Goal: Task Accomplishment & Management: Complete application form

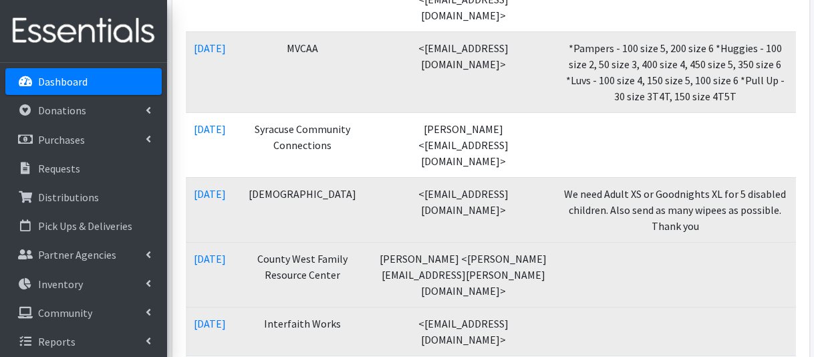
scroll to position [468, 0]
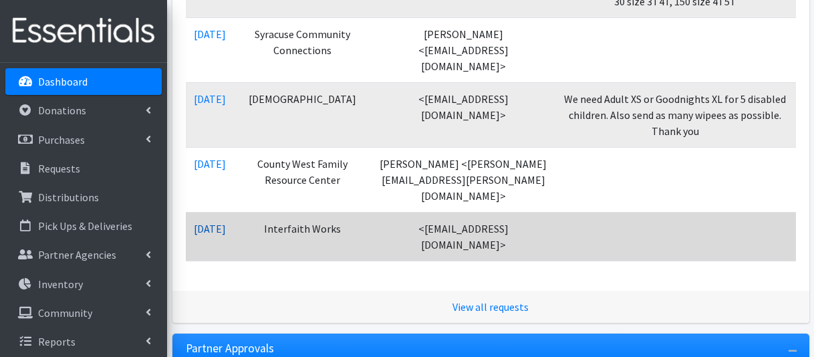
click at [221, 222] on link "09/03/2025" at bounding box center [210, 228] width 32 height 13
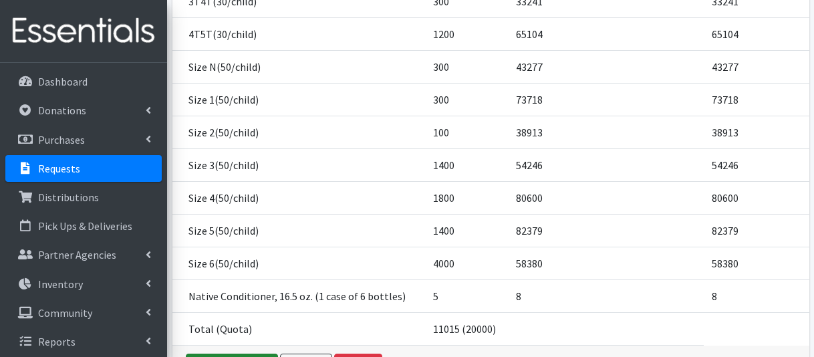
scroll to position [378, 0]
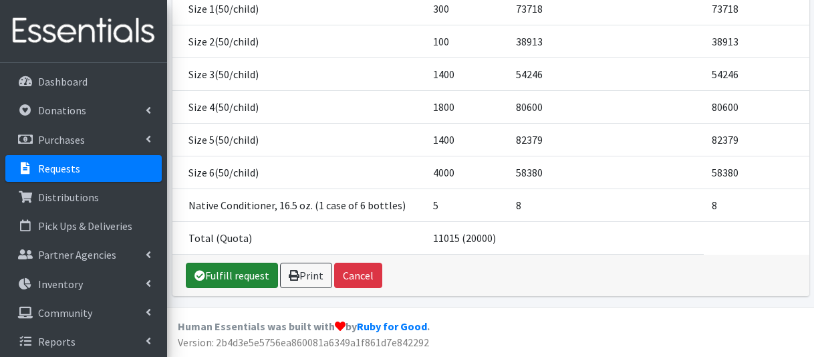
click at [222, 279] on link "Fulfill request" at bounding box center [232, 275] width 92 height 25
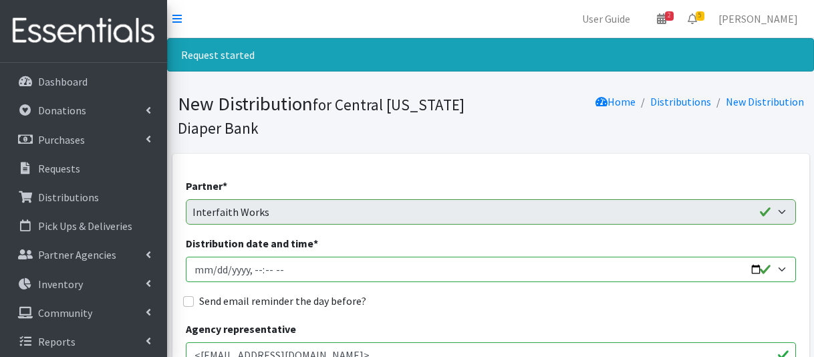
click at [212, 266] on input "Distribution date and time *" at bounding box center [491, 269] width 610 height 25
type input "2025-09-11T10:15"
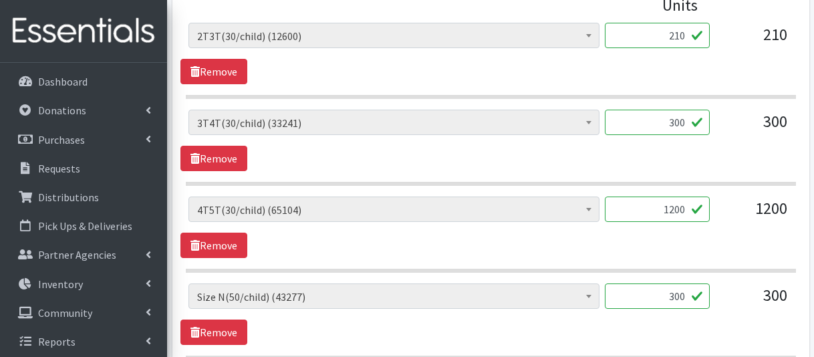
scroll to position [668, 0]
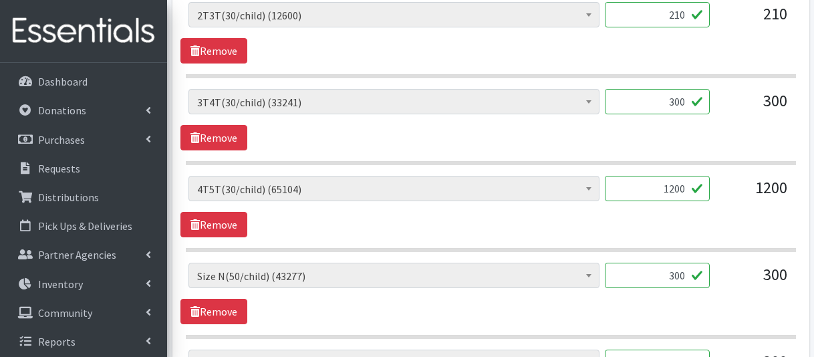
drag, startPoint x: 652, startPoint y: 188, endPoint x: 673, endPoint y: 187, distance: 20.7
click at [673, 187] on input "1200" at bounding box center [657, 188] width 105 height 25
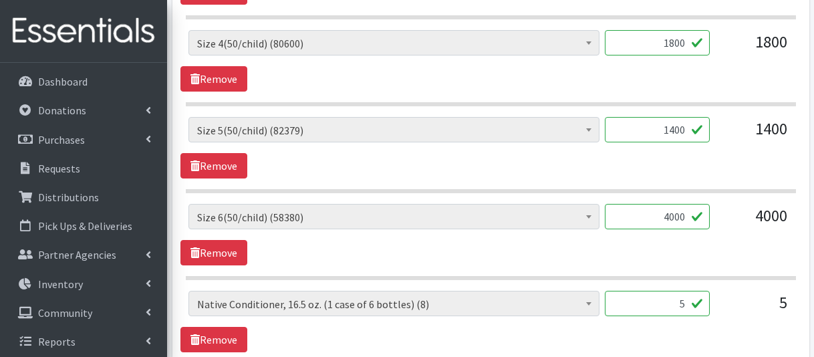
scroll to position [1269, 0]
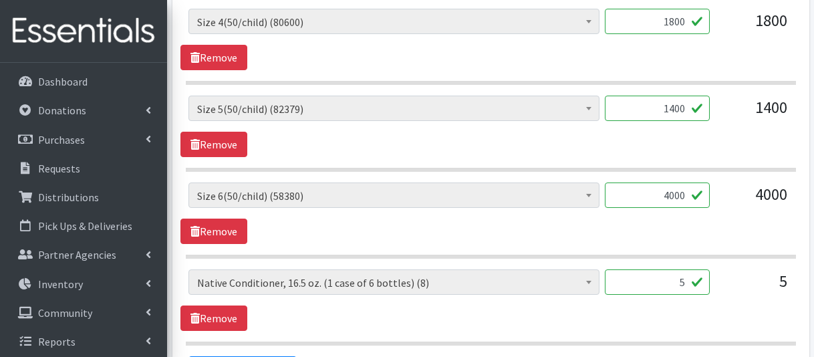
type input "1050"
drag, startPoint x: 659, startPoint y: 184, endPoint x: 704, endPoint y: 203, distance: 49.1
click at [703, 205] on div "4000" at bounding box center [657, 200] width 105 height 36
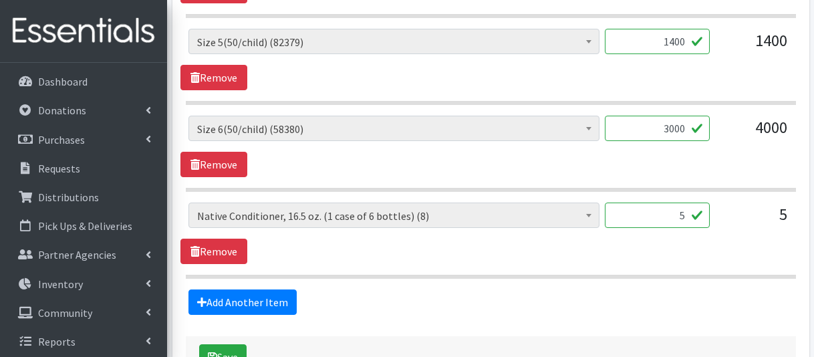
scroll to position [1403, 0]
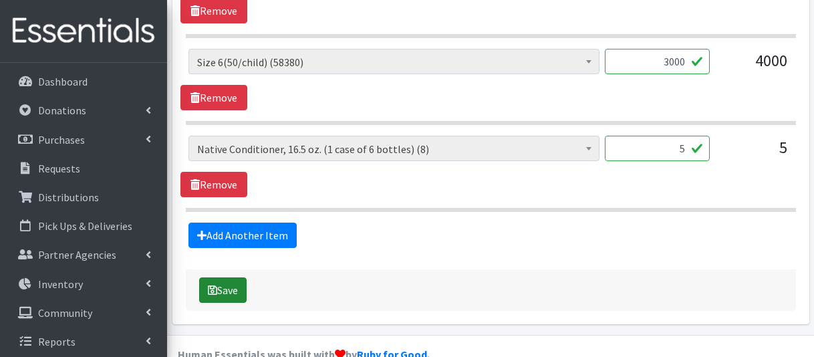
type input "3000"
click at [237, 283] on button "Save" at bounding box center [222, 289] width 47 height 25
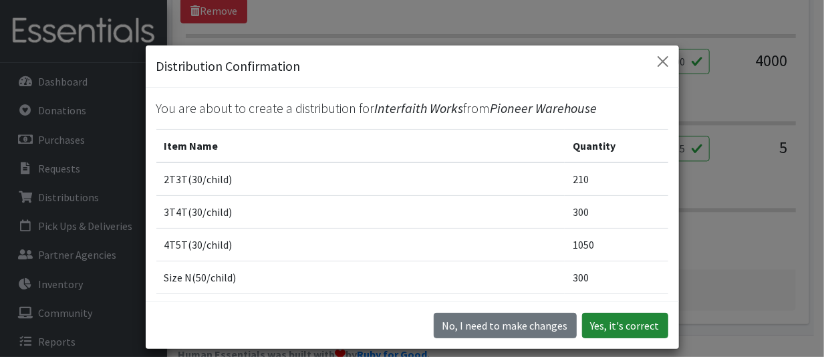
click at [607, 332] on button "Yes, it's correct" at bounding box center [625, 325] width 86 height 25
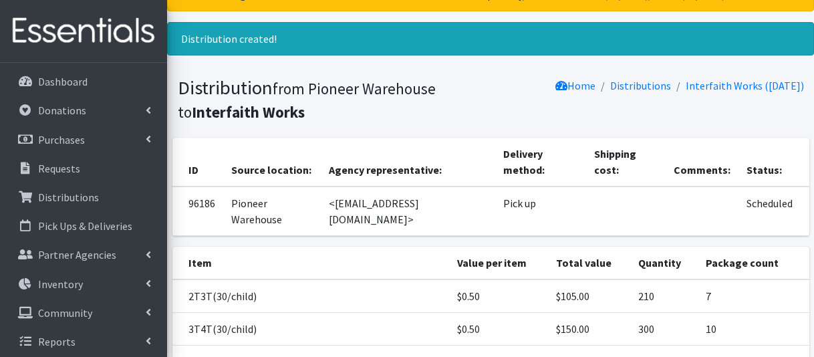
scroll to position [134, 0]
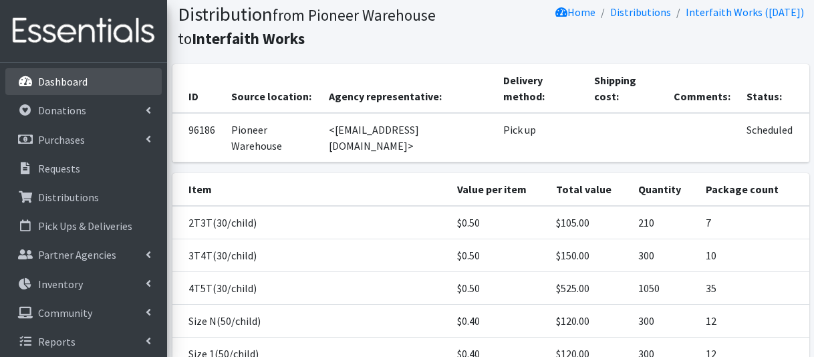
click at [108, 79] on link "Dashboard" at bounding box center [83, 81] width 156 height 27
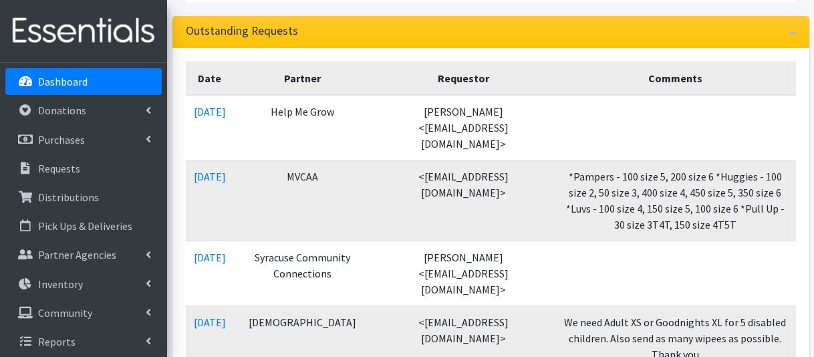
scroll to position [401, 0]
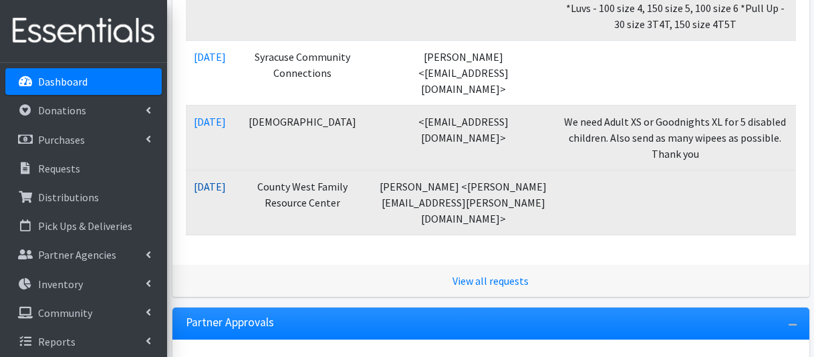
click at [222, 180] on link "09/03/2025" at bounding box center [210, 186] width 32 height 13
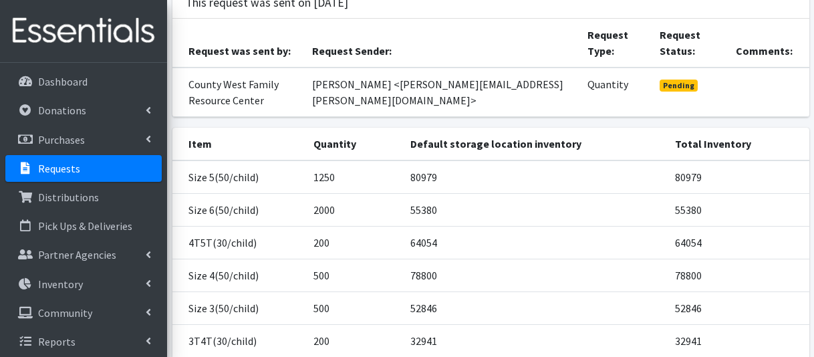
scroll to position [200, 0]
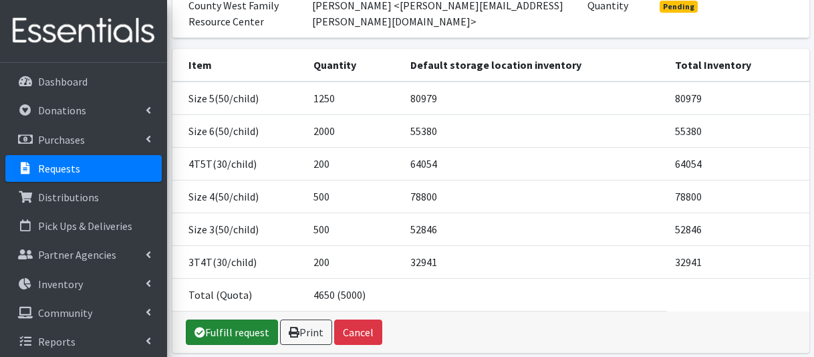
click at [241, 341] on link "Fulfill request" at bounding box center [232, 331] width 92 height 25
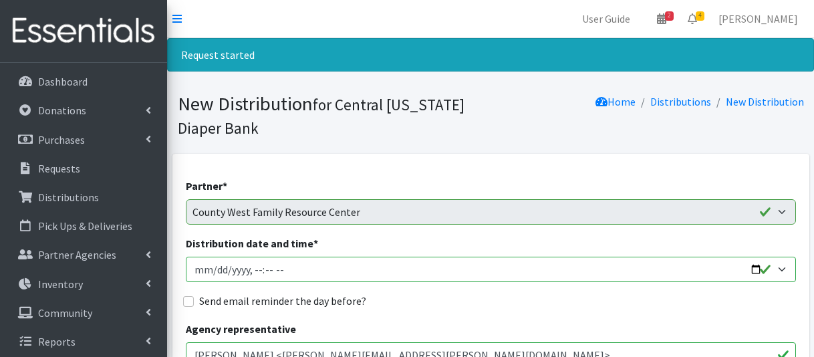
click at [211, 273] on input "Distribution date and time *" at bounding box center [491, 269] width 610 height 25
type input "[DATE]T11:30"
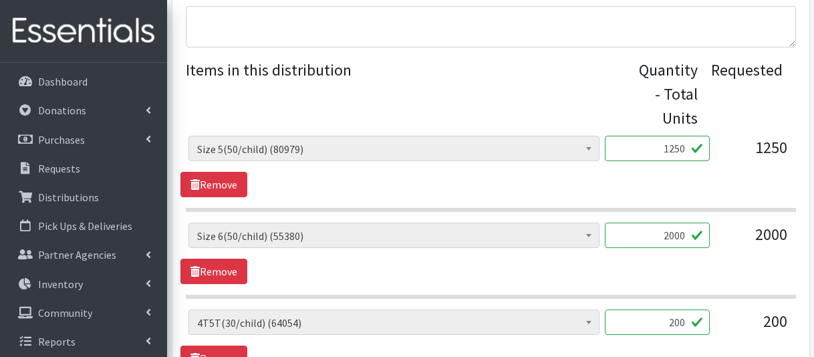
scroll to position [802, 0]
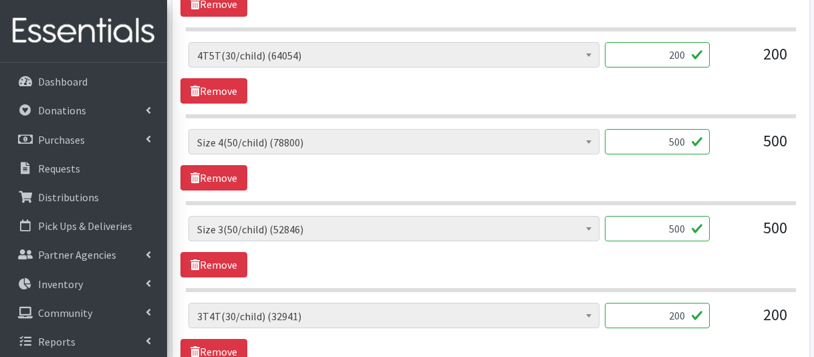
click at [673, 52] on input "200" at bounding box center [657, 54] width 105 height 25
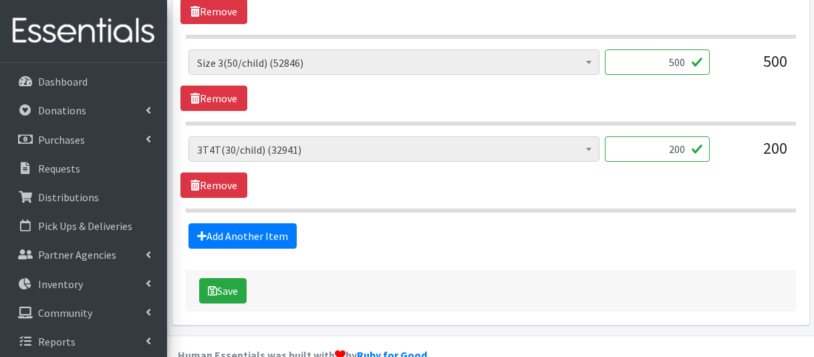
scroll to position [991, 0]
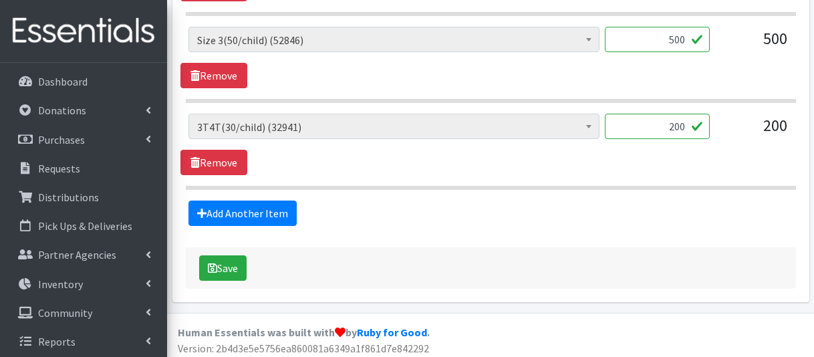
type input "210"
click at [676, 118] on input "200" at bounding box center [657, 126] width 105 height 25
type input "210"
click at [235, 259] on button "Save" at bounding box center [222, 267] width 47 height 25
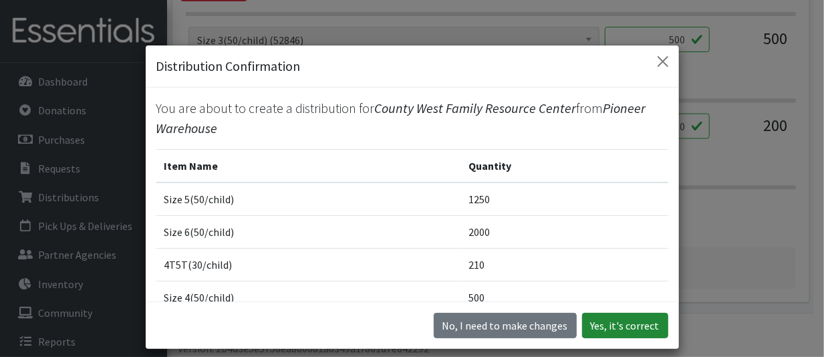
click at [615, 331] on button "Yes, it's correct" at bounding box center [625, 325] width 86 height 25
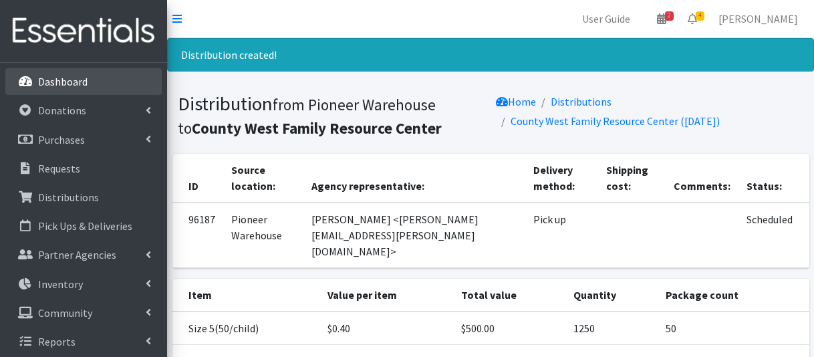
click at [108, 71] on link "Dashboard" at bounding box center [83, 81] width 156 height 27
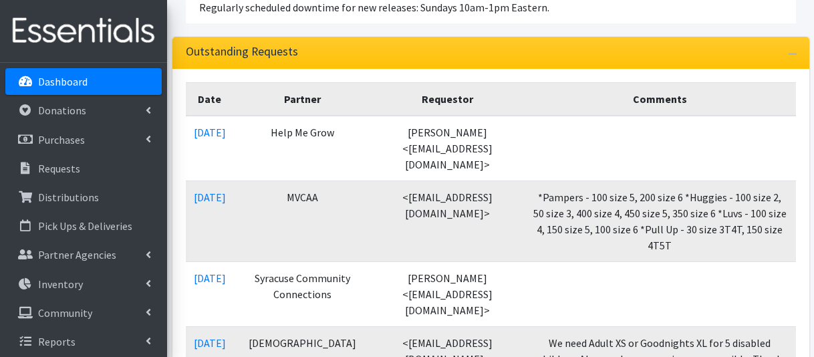
scroll to position [267, 0]
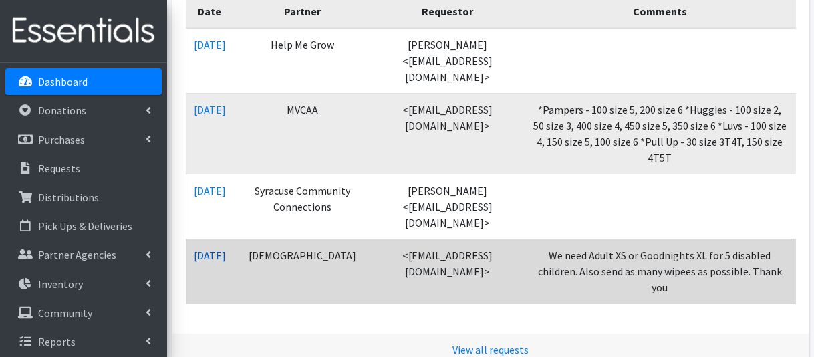
click at [210, 249] on link "09/04/2025" at bounding box center [210, 255] width 32 height 13
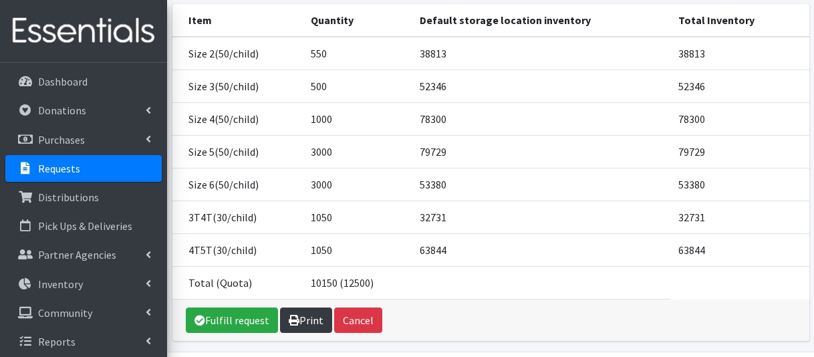
scroll to position [295, 0]
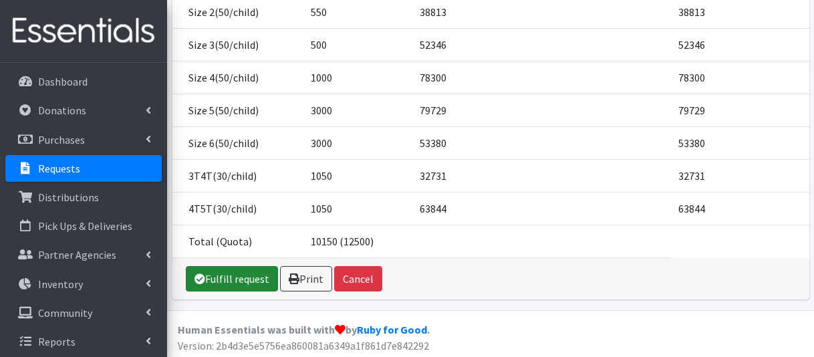
click at [235, 271] on link "Fulfill request" at bounding box center [232, 278] width 92 height 25
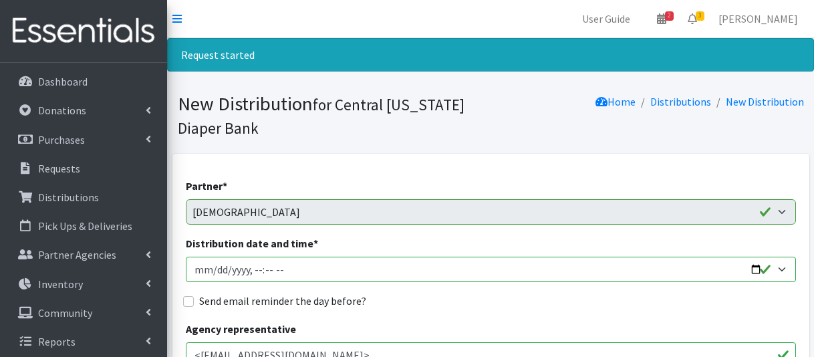
click at [214, 270] on input "Distribution date and time *" at bounding box center [491, 269] width 610 height 25
click at [255, 268] on input "Distribution date and time *" at bounding box center [491, 269] width 610 height 25
type input "2025-09-12T10:00"
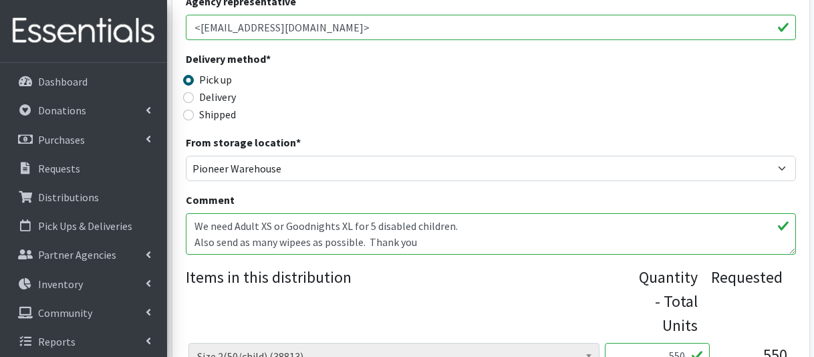
scroll to position [401, 0]
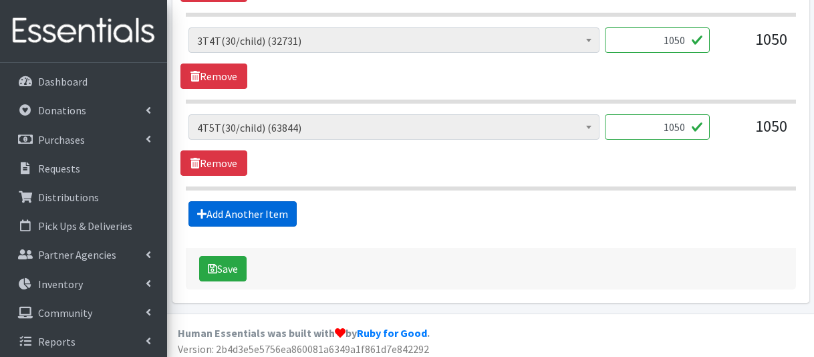
click at [259, 203] on link "Add Another Item" at bounding box center [242, 213] width 108 height 25
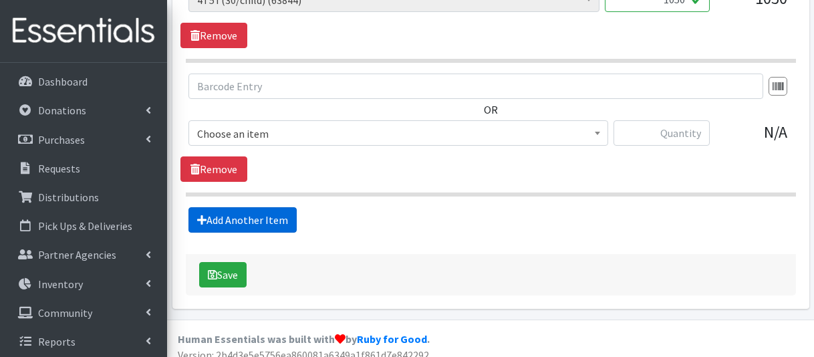
scroll to position [1210, 0]
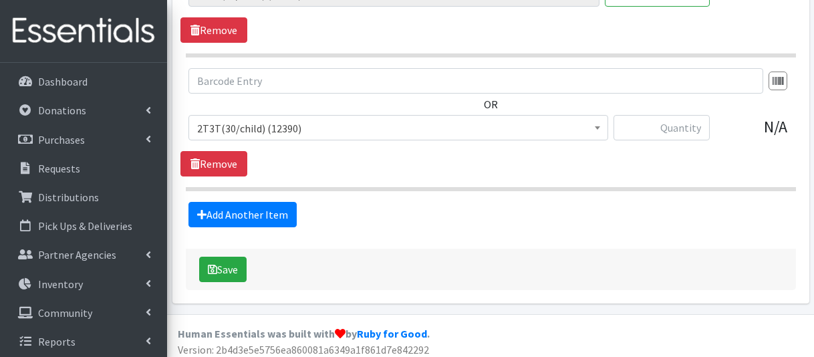
click at [323, 128] on span "2T3T(30/child) (12390)" at bounding box center [398, 128] width 402 height 19
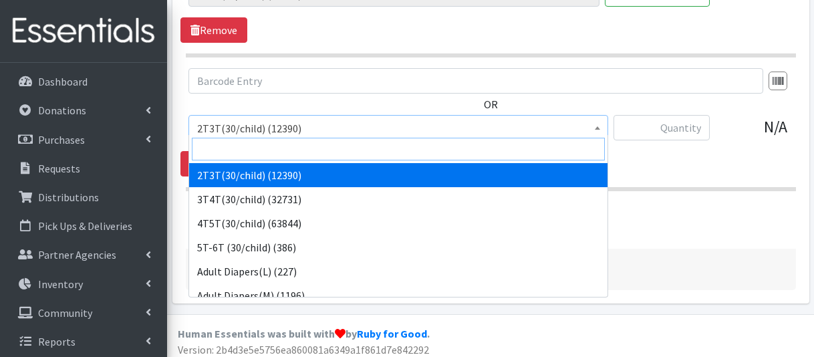
click at [329, 153] on input "search" at bounding box center [398, 149] width 413 height 23
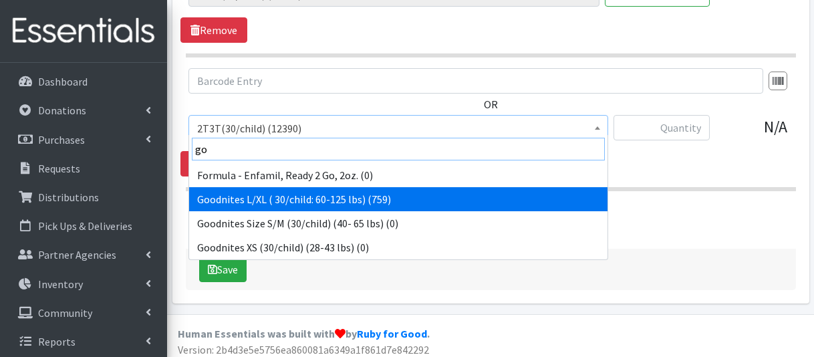
type input "go"
select select "12591"
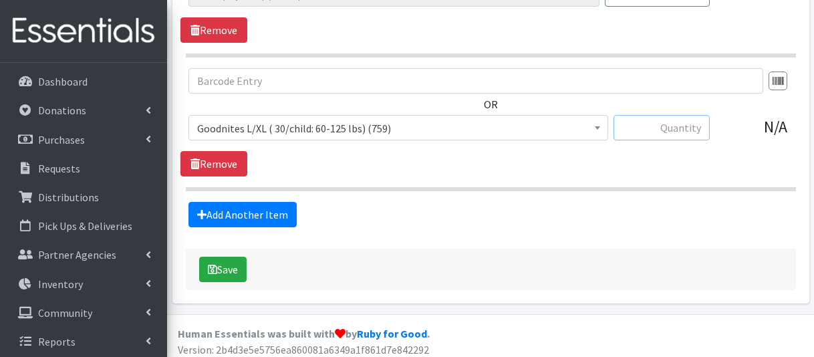
click at [664, 115] on input "text" at bounding box center [661, 127] width 96 height 25
type input "180"
click at [214, 267] on icon "submit" at bounding box center [212, 269] width 9 height 11
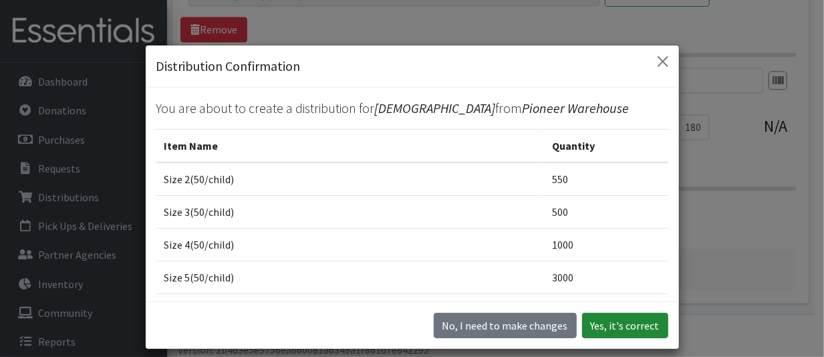
click at [607, 313] on button "Yes, it's correct" at bounding box center [625, 325] width 86 height 25
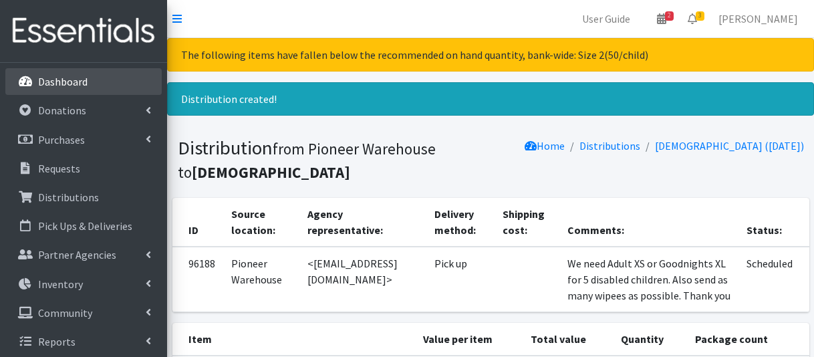
click at [71, 80] on p "Dashboard" at bounding box center [62, 81] width 49 height 13
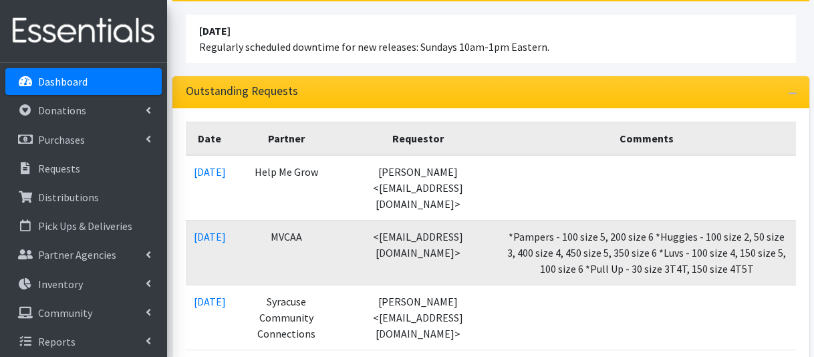
scroll to position [200, 0]
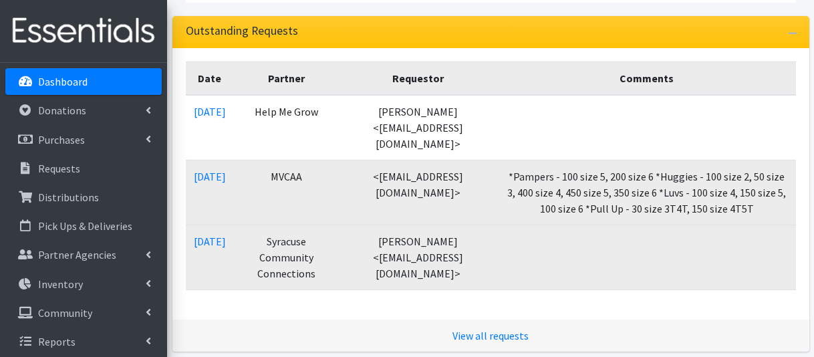
click at [207, 229] on td "[DATE]" at bounding box center [210, 257] width 48 height 65
click at [205, 241] on link "[DATE]" at bounding box center [210, 241] width 32 height 13
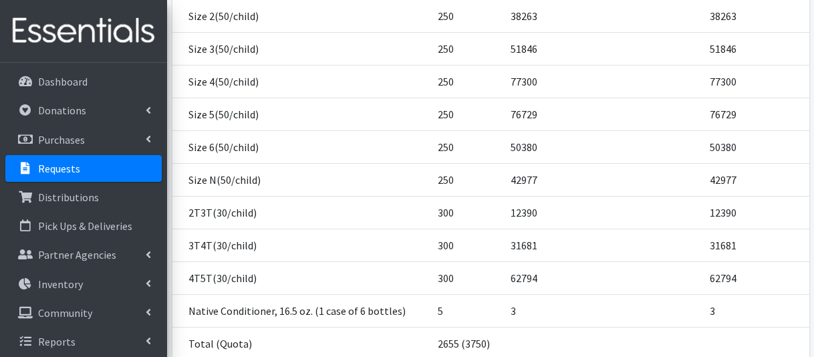
scroll to position [397, 0]
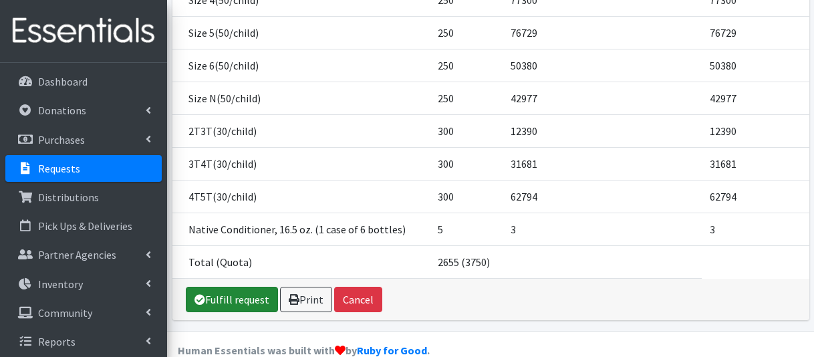
click at [222, 287] on link "Fulfill request" at bounding box center [232, 299] width 92 height 25
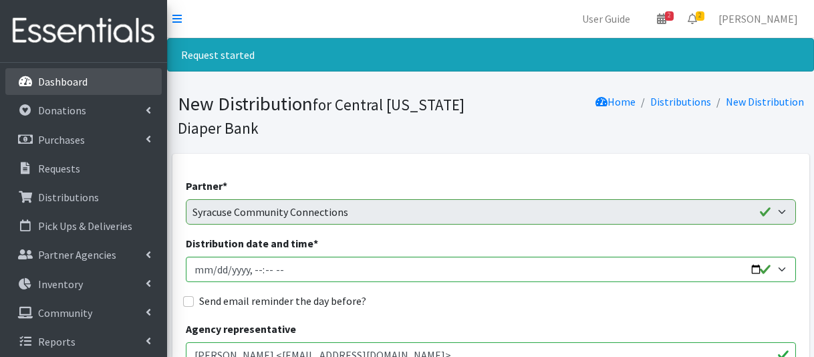
click at [106, 83] on link "Dashboard" at bounding box center [83, 81] width 156 height 27
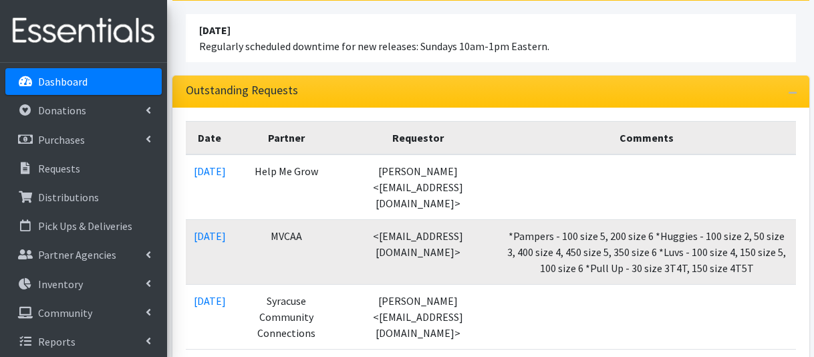
scroll to position [200, 0]
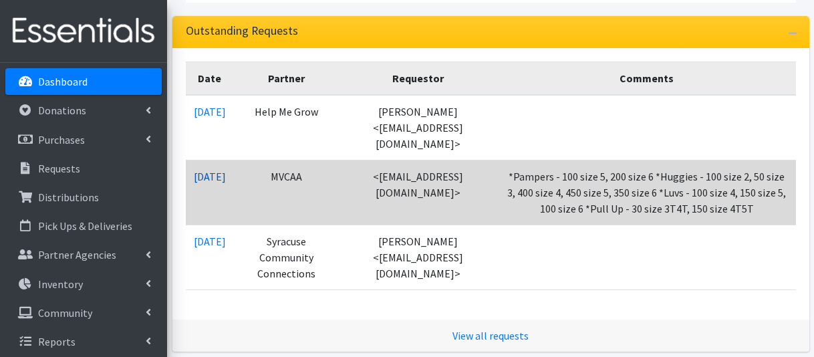
click at [224, 170] on link "[DATE]" at bounding box center [210, 176] width 32 height 13
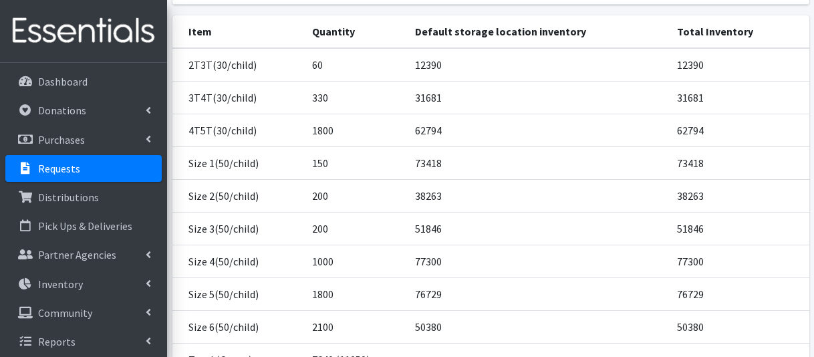
scroll to position [345, 0]
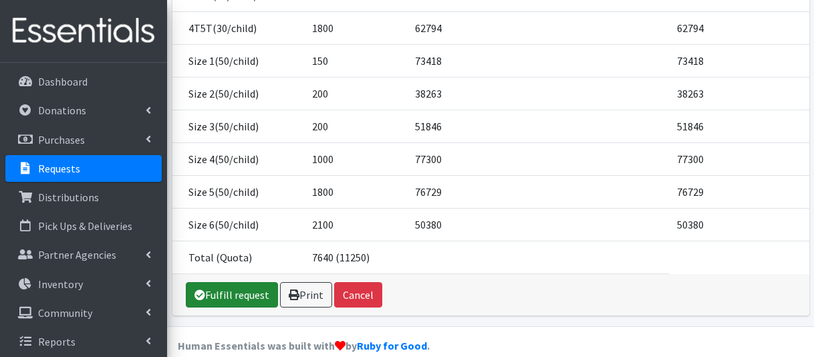
click at [221, 282] on link "Fulfill request" at bounding box center [232, 294] width 92 height 25
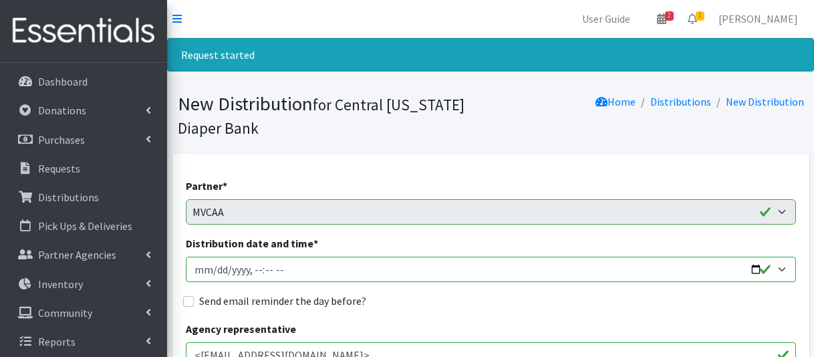
click at [214, 269] on input "Distribution date and time *" at bounding box center [491, 269] width 610 height 25
type input "2025-09-11T09:30"
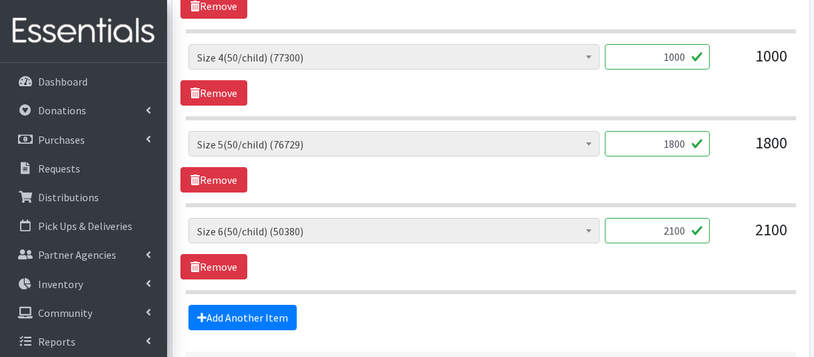
scroll to position [1203, 0]
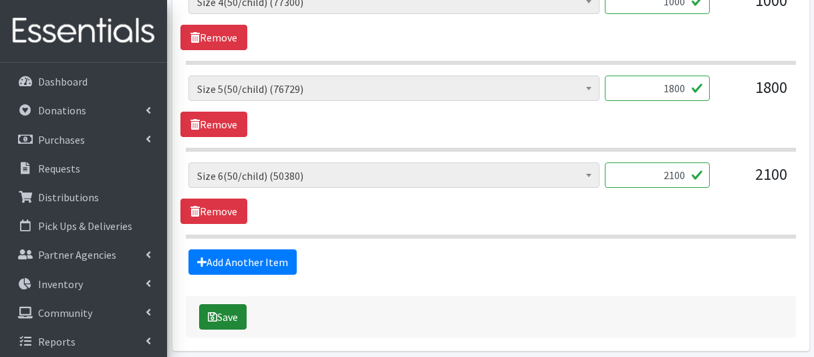
click at [242, 307] on button "Save" at bounding box center [222, 316] width 47 height 25
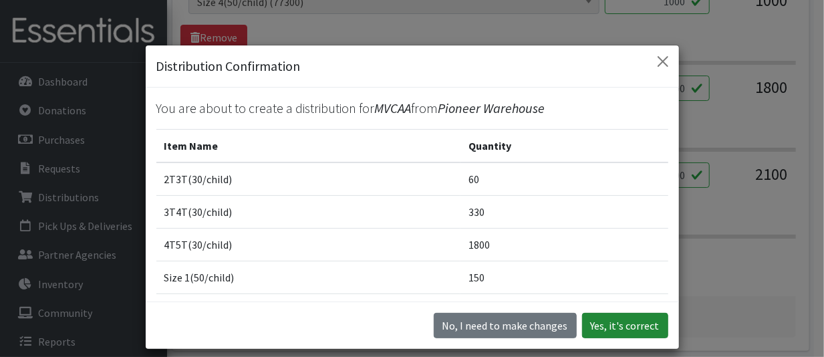
click at [587, 324] on button "Yes, it's correct" at bounding box center [625, 325] width 86 height 25
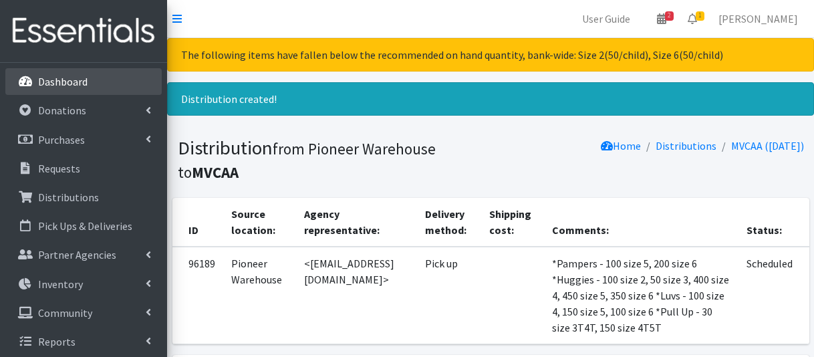
click at [35, 93] on link "Dashboard" at bounding box center [83, 81] width 156 height 27
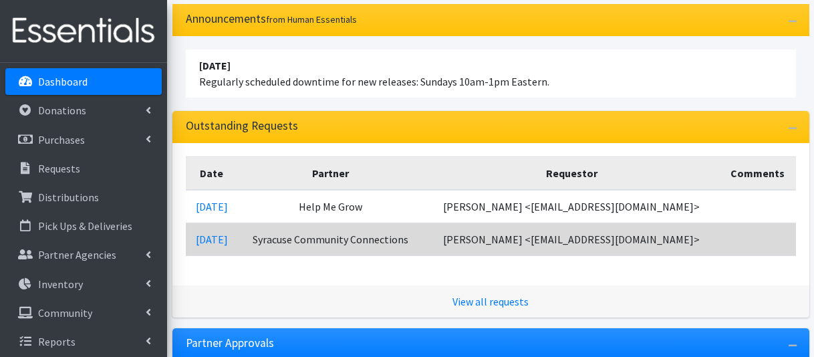
scroll to position [200, 0]
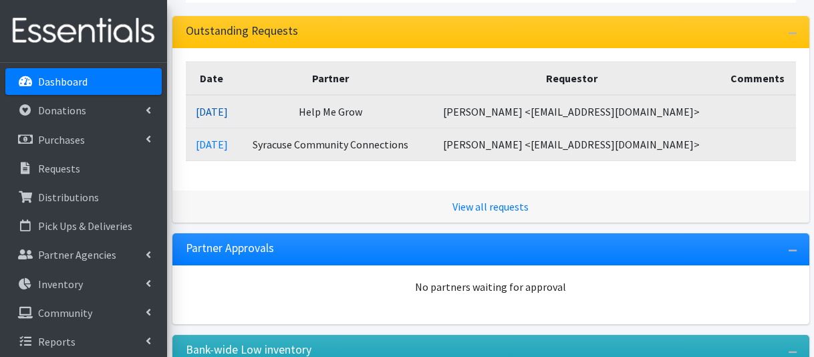
click at [228, 108] on link "[DATE]" at bounding box center [212, 111] width 32 height 13
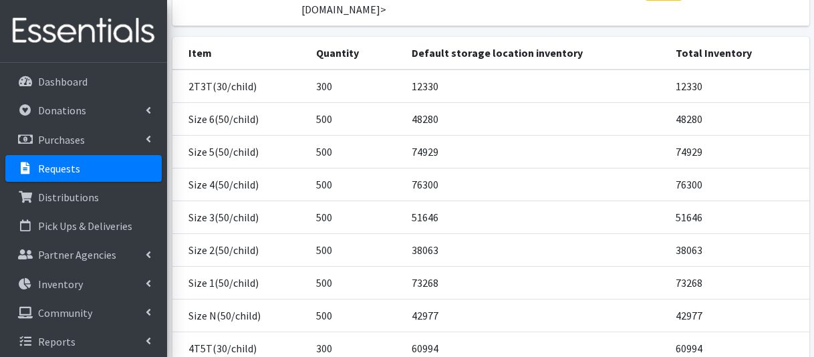
scroll to position [267, 0]
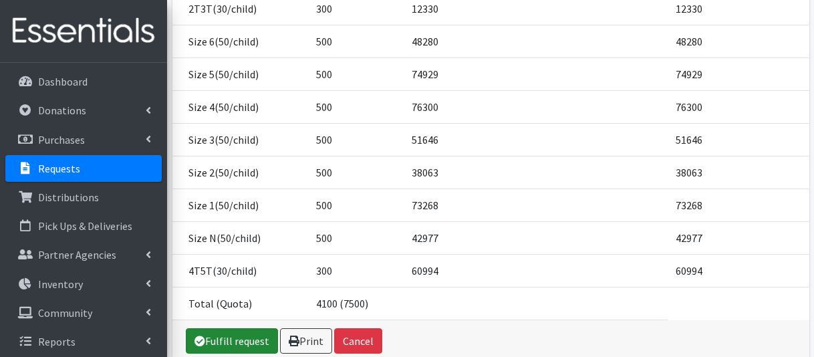
click at [226, 328] on link "Fulfill request" at bounding box center [232, 340] width 92 height 25
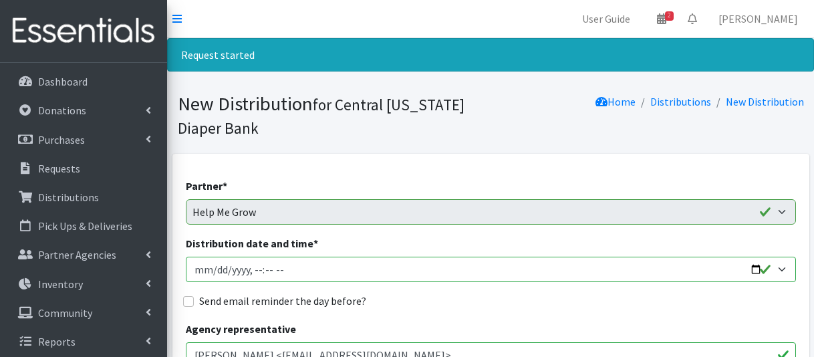
click at [212, 273] on input "Distribution date and time *" at bounding box center [491, 269] width 610 height 25
type input "2025-09-08T07:00"
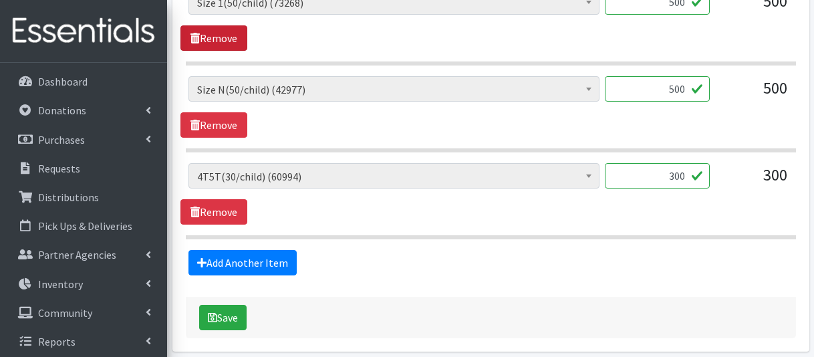
scroll to position [1203, 0]
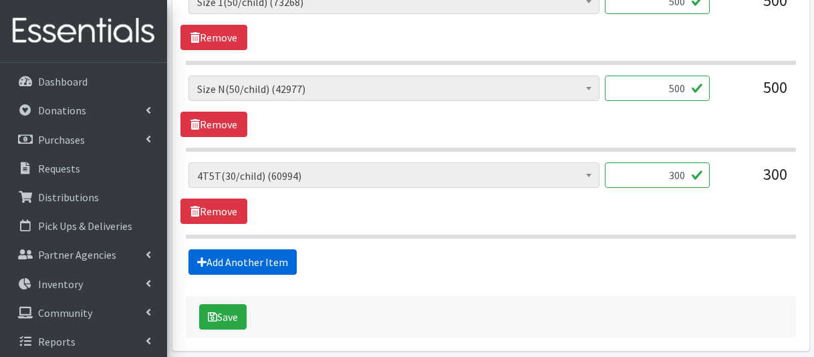
click at [249, 256] on link "Add Another Item" at bounding box center [242, 261] width 108 height 25
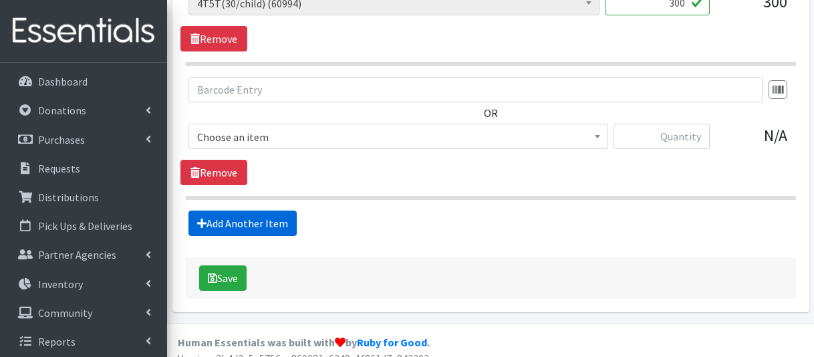
scroll to position [1382, 0]
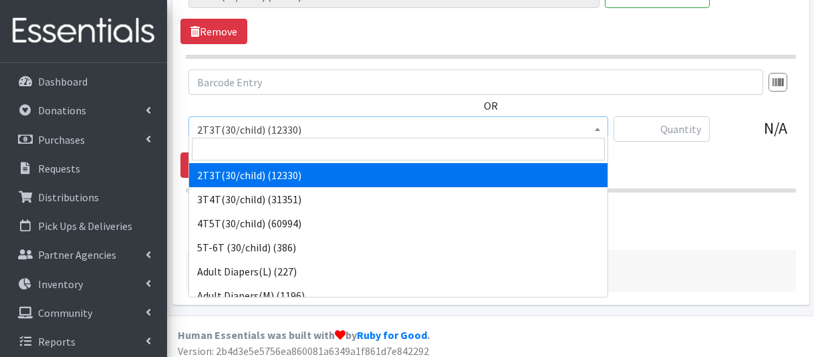
drag, startPoint x: 279, startPoint y: 121, endPoint x: 278, endPoint y: 132, distance: 10.8
click at [280, 122] on span "2T3T(30/child) (12330)" at bounding box center [398, 129] width 402 height 19
click at [275, 150] on input "search" at bounding box center [398, 149] width 413 height 23
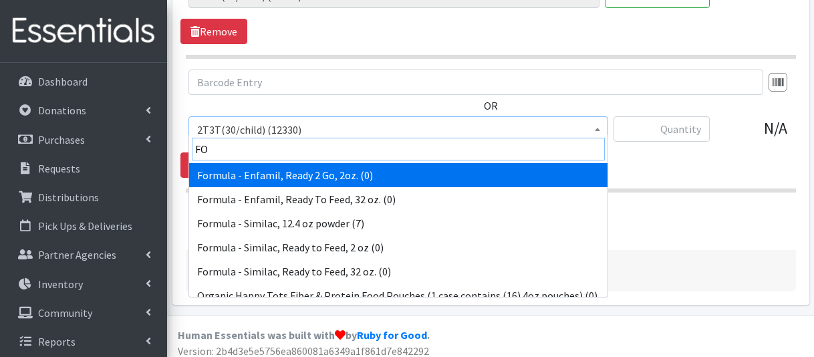
type input "FOR"
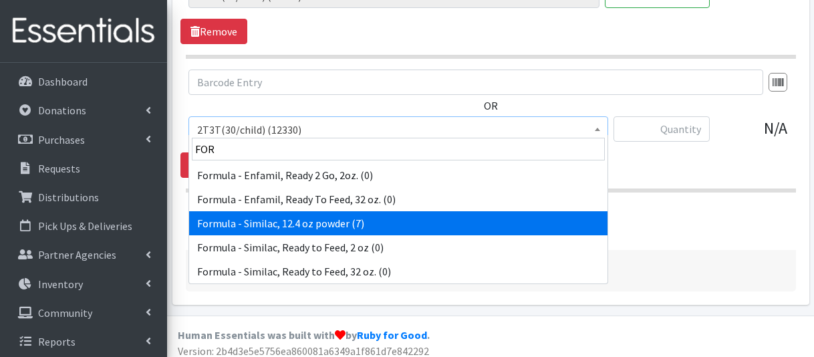
select select "6584"
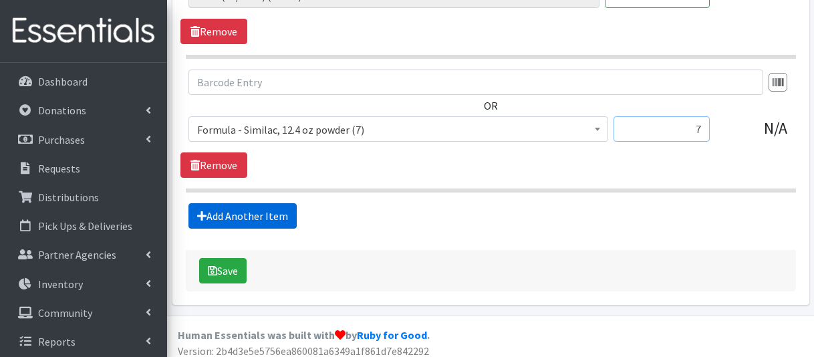
type input "7"
click at [234, 203] on link "Add Another Item" at bounding box center [242, 215] width 108 height 25
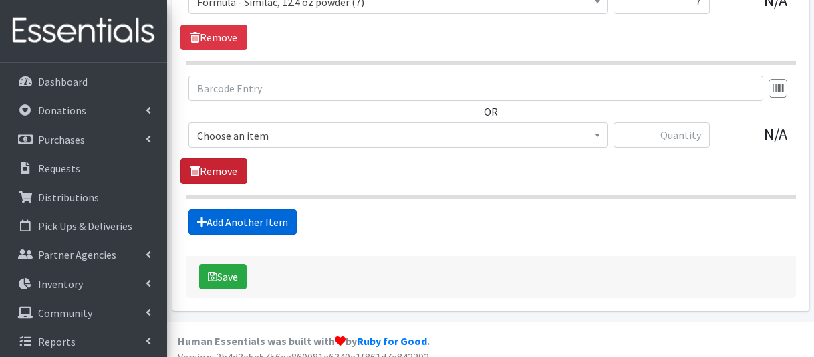
scroll to position [1515, 0]
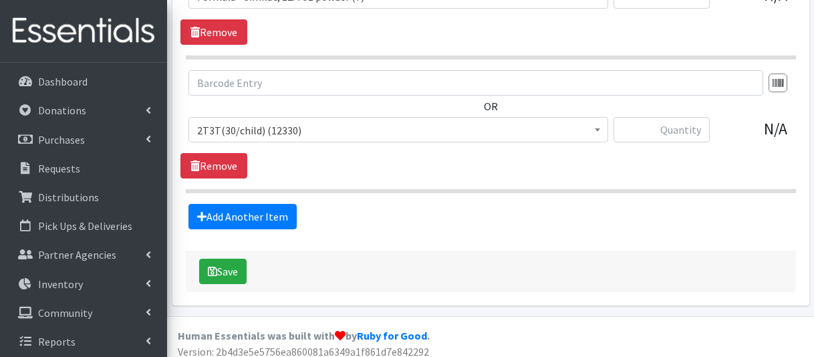
click at [249, 121] on span "2T3T(30/child) (12330)" at bounding box center [398, 130] width 402 height 19
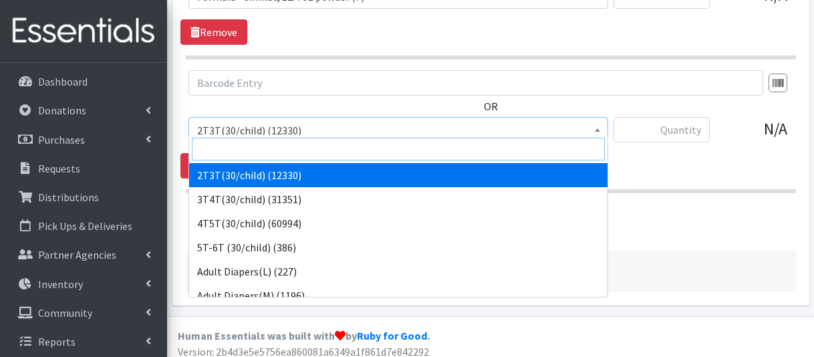
click at [254, 141] on input "search" at bounding box center [398, 149] width 413 height 23
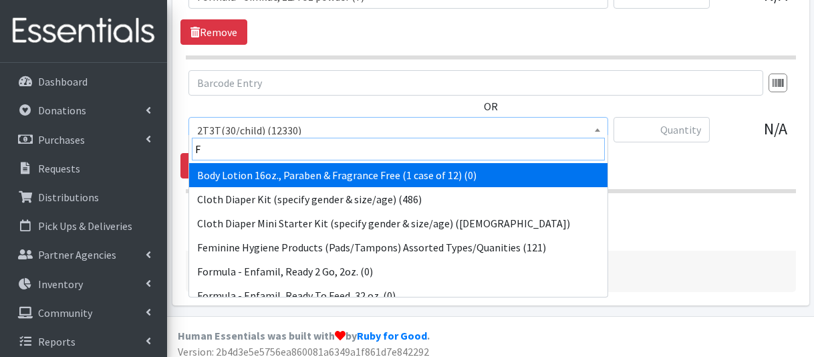
type input "FO"
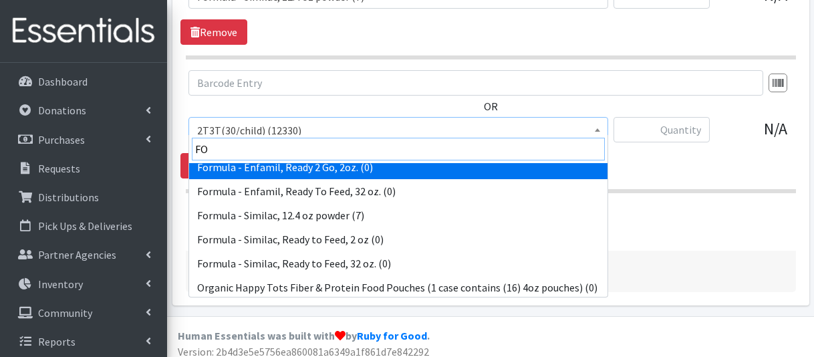
scroll to position [11, 0]
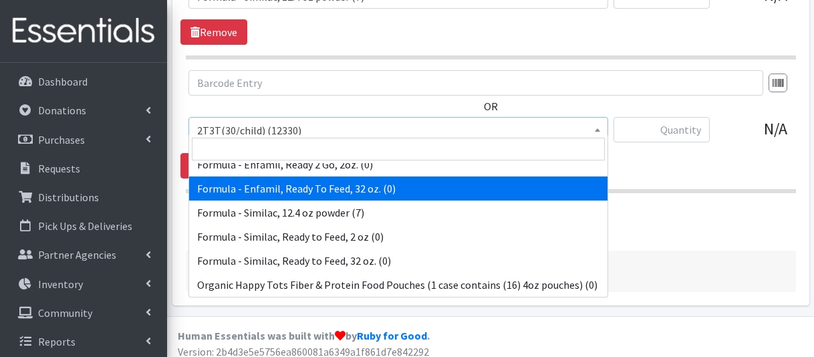
click at [712, 212] on div "Add Another Item" at bounding box center [490, 216] width 620 height 25
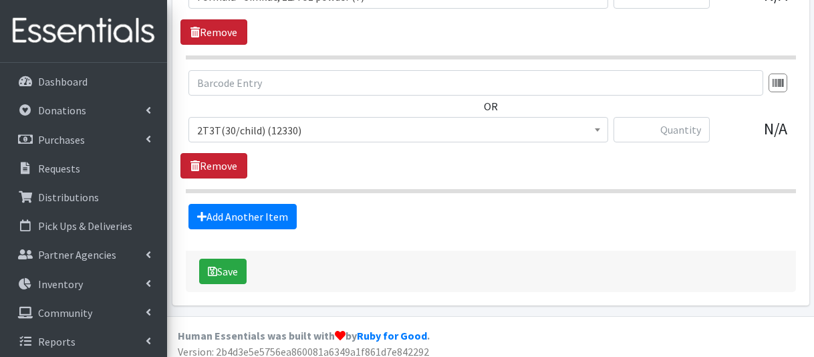
click at [239, 154] on link "Remove" at bounding box center [213, 165] width 67 height 25
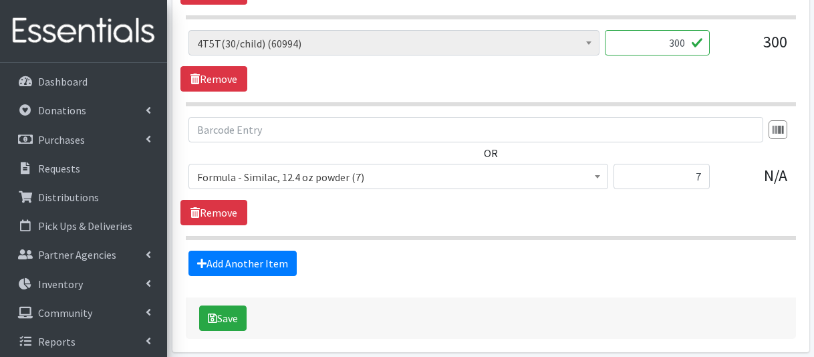
scroll to position [1382, 0]
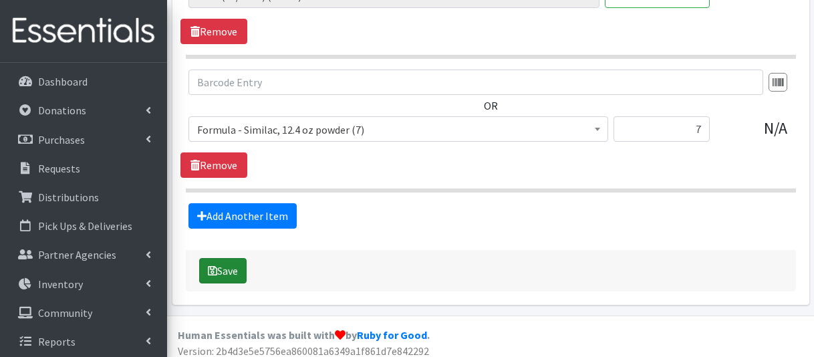
click at [230, 271] on button "Save" at bounding box center [222, 270] width 47 height 25
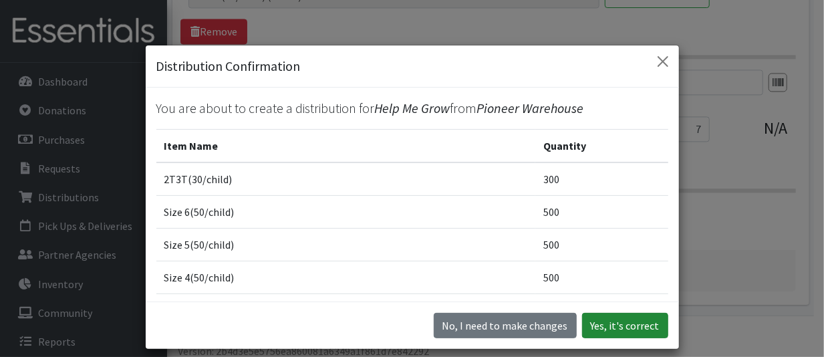
click at [611, 325] on button "Yes, it's correct" at bounding box center [625, 325] width 86 height 25
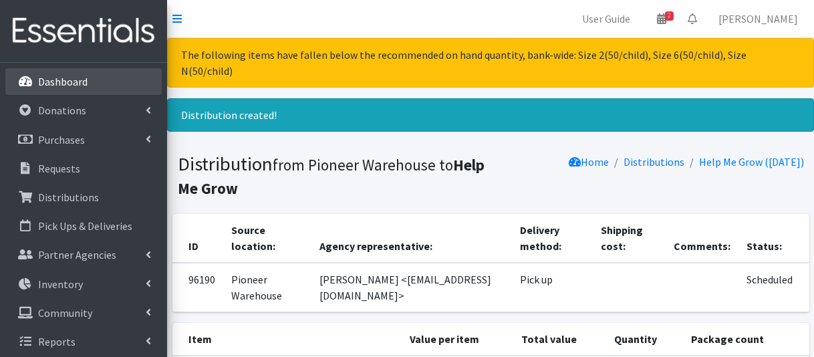
click at [32, 84] on icon at bounding box center [25, 82] width 17 height 12
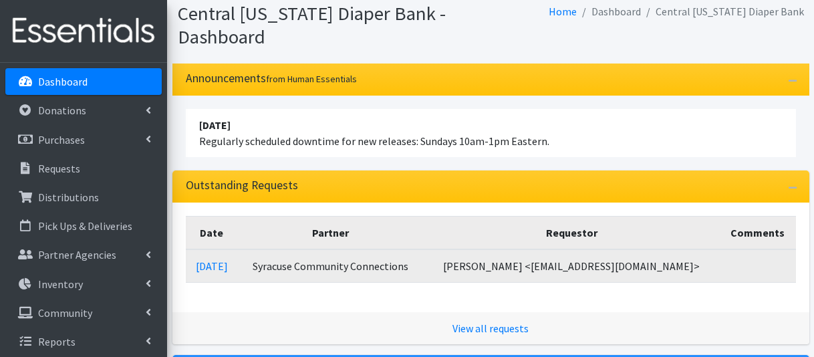
scroll to position [67, 0]
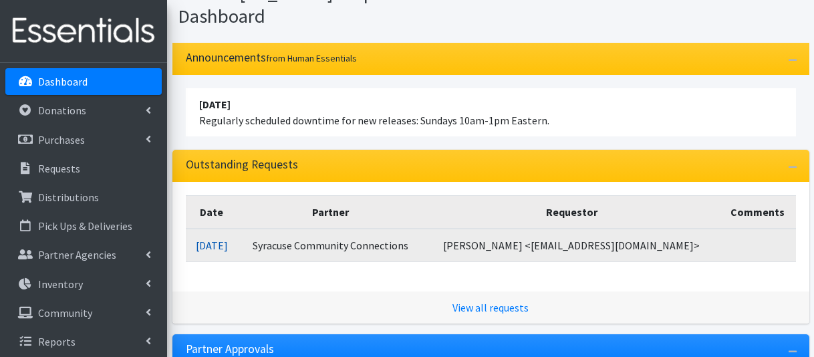
click at [228, 245] on link "[DATE]" at bounding box center [212, 245] width 32 height 13
